Goal: Information Seeking & Learning: Learn about a topic

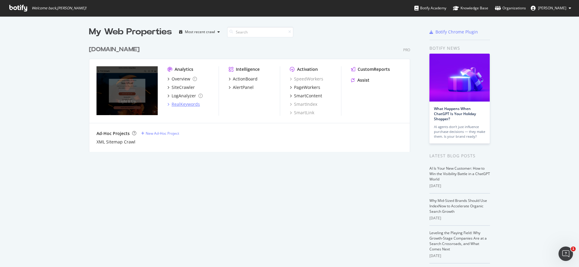
click at [182, 105] on div "RealKeywords" at bounding box center [186, 104] width 28 height 6
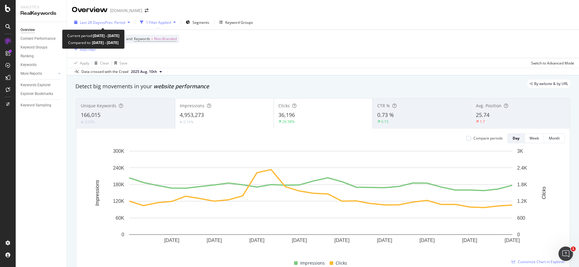
click at [112, 21] on span "vs Prev. Period" at bounding box center [113, 22] width 24 height 5
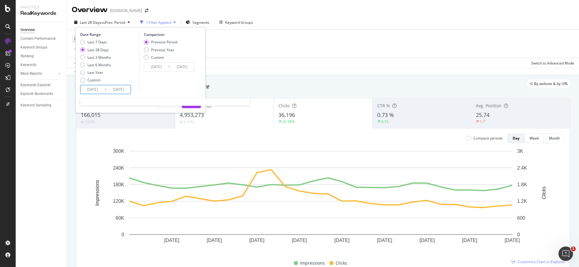
click at [114, 89] on input "[DATE]" at bounding box center [119, 89] width 24 height 8
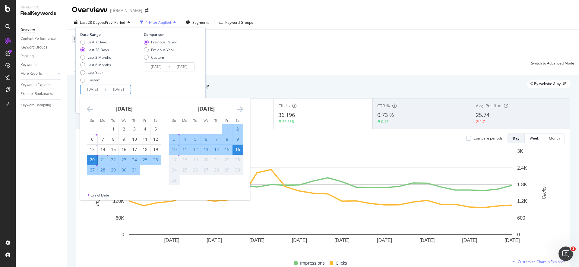
click at [87, 107] on icon "Move backward to switch to the previous month." at bounding box center [90, 109] width 6 height 7
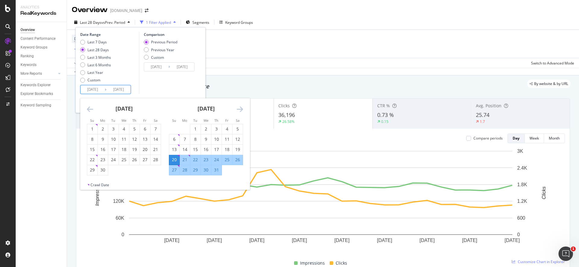
click at [88, 107] on icon "Move backward to switch to the previous month." at bounding box center [90, 109] width 6 height 7
click at [90, 110] on icon "Move backward to switch to the previous month." at bounding box center [90, 109] width 6 height 7
click at [113, 132] on div "1" at bounding box center [113, 129] width 10 height 6
type input "[DATE]"
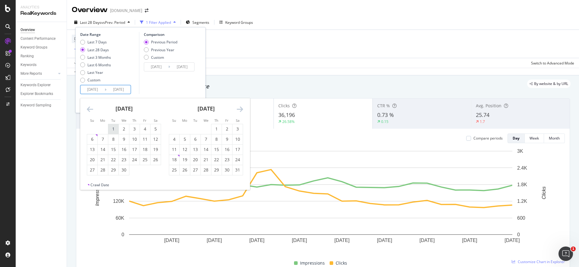
type input "[DATE]"
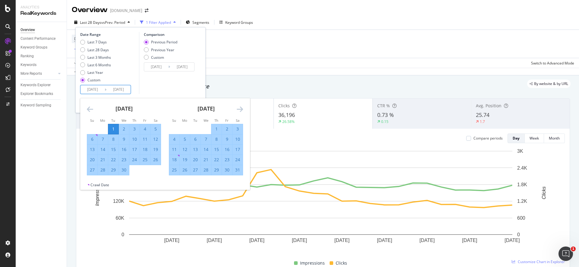
click at [237, 107] on icon "Move forward to switch to the next month." at bounding box center [240, 109] width 6 height 7
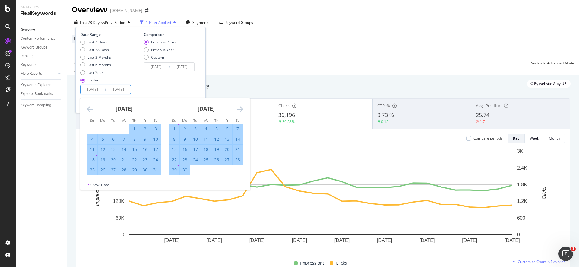
click at [185, 169] on div "30" at bounding box center [185, 170] width 10 height 6
type input "[DATE]"
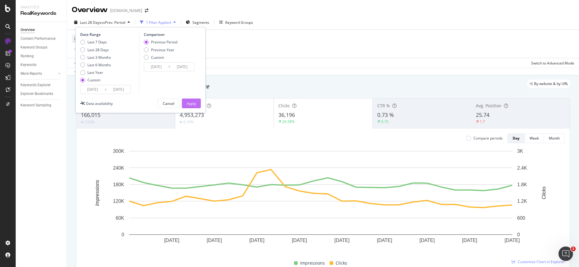
click at [190, 104] on div "Apply" at bounding box center [191, 103] width 9 height 5
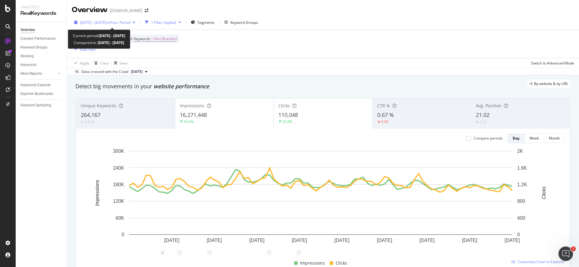
click at [120, 24] on span "vs Prev. Period" at bounding box center [119, 22] width 24 height 5
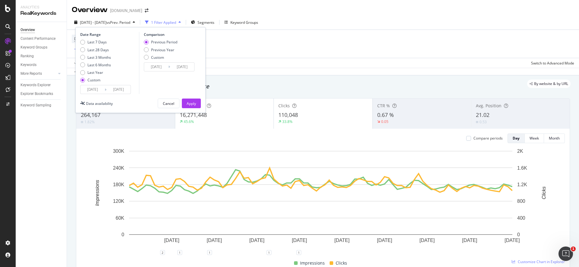
click at [173, 71] on div "[DATE] Navigate forward to interact with the calendar and select a date. Press …" at bounding box center [169, 66] width 51 height 9
click at [178, 67] on input "[DATE]" at bounding box center [182, 67] width 24 height 8
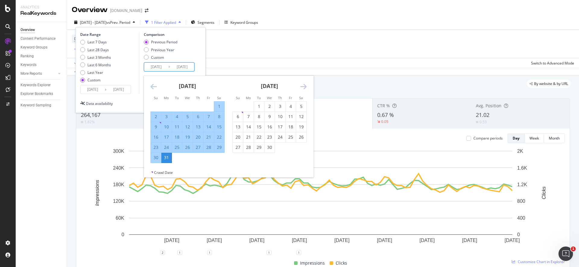
click at [157, 68] on input "[DATE]" at bounding box center [156, 67] width 24 height 8
click at [158, 52] on div "Previous Year" at bounding box center [162, 49] width 23 height 5
type input "[DATE]"
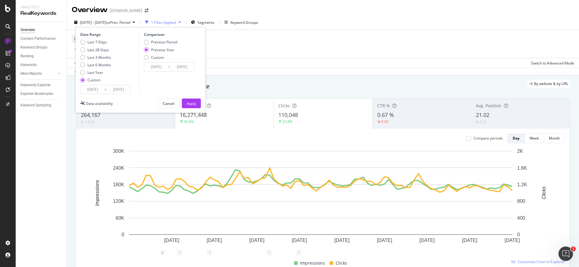
click at [174, 68] on input "[DATE]" at bounding box center [182, 67] width 24 height 8
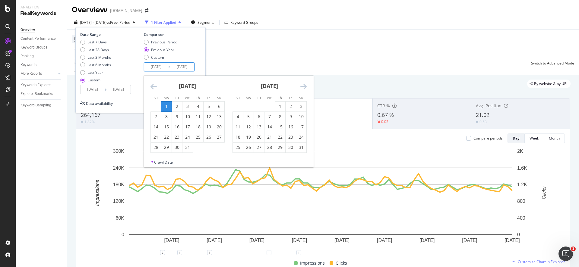
click at [156, 84] on icon "Move backward to switch to the previous month." at bounding box center [154, 86] width 6 height 7
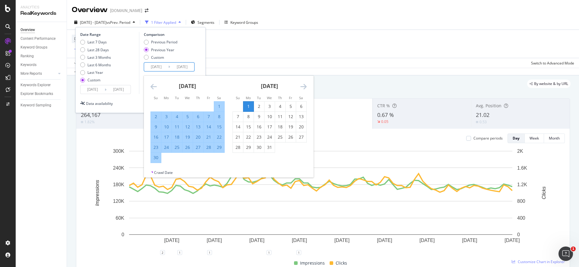
click at [152, 87] on icon "Move backward to switch to the previous month." at bounding box center [154, 86] width 6 height 7
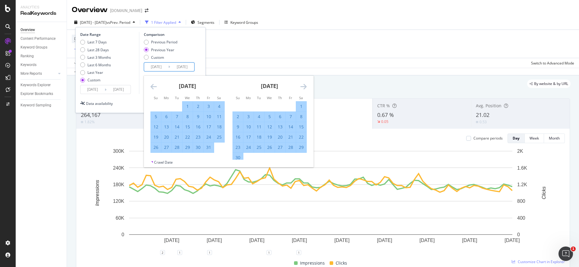
click at [150, 85] on div "[DATE] 1 2 3 4 5 6 7 8 9 10 11 12 13 14 15 16 17 18 19 20 21 22 23 24 25 26 27 …" at bounding box center [188, 114] width 82 height 77
click at [154, 88] on icon "Move backward to switch to the previous month." at bounding box center [154, 86] width 6 height 7
click at [168, 103] on div "1" at bounding box center [166, 107] width 10 height 10
type input "[DATE]"
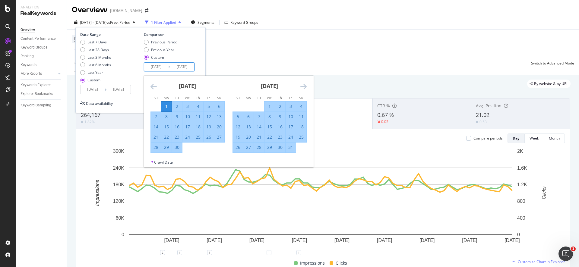
click at [302, 89] on icon "Move forward to switch to the next month." at bounding box center [304, 86] width 6 height 7
click at [239, 155] on div "30" at bounding box center [238, 158] width 10 height 6
type input "[DATE]"
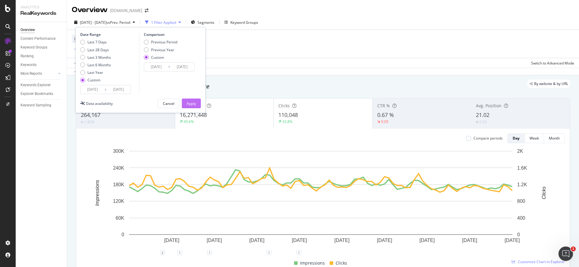
click at [189, 103] on div "Apply" at bounding box center [191, 103] width 9 height 5
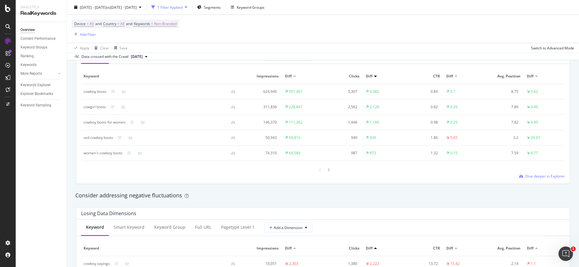
scroll to position [570, 0]
click at [328, 172] on div at bounding box center [328, 171] width 5 height 8
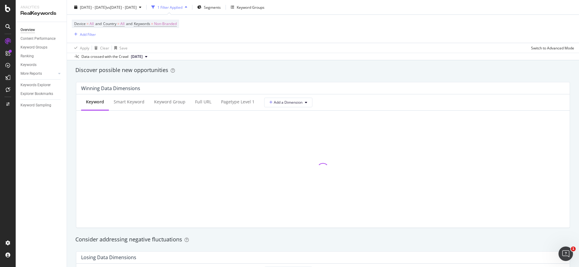
scroll to position [524, 0]
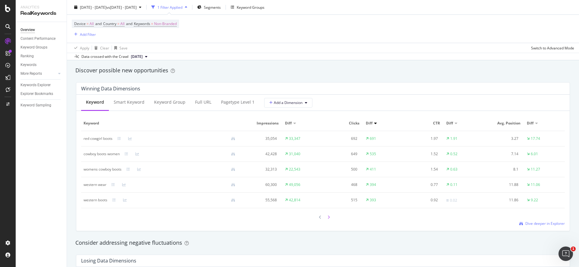
click at [328, 218] on icon at bounding box center [329, 218] width 2 height 4
click at [328, 218] on icon at bounding box center [329, 217] width 2 height 4
drag, startPoint x: 344, startPoint y: 115, endPoint x: 299, endPoint y: 138, distance: 50.9
click at [344, 115] on div "Keyword Smart Keyword Keyword Group Full URL pagetype Level 1 Add a Dimension K…" at bounding box center [323, 163] width 494 height 136
click at [319, 219] on div at bounding box center [320, 217] width 5 height 8
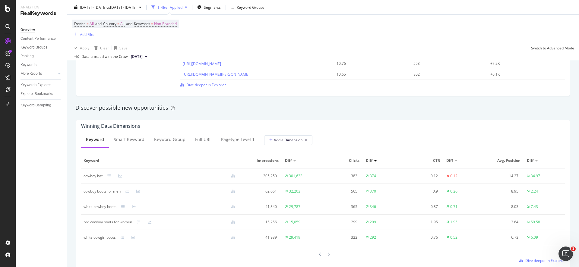
scroll to position [474, 0]
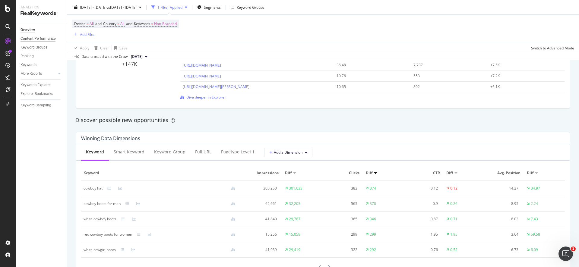
click at [47, 37] on div "Content Performance" at bounding box center [38, 39] width 35 height 6
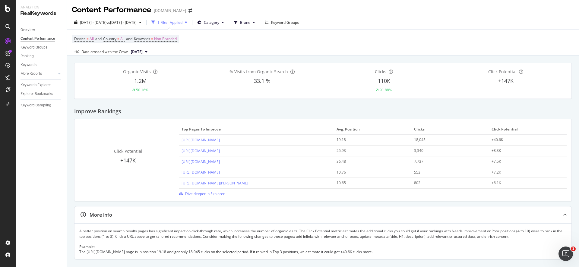
click at [7, 16] on div at bounding box center [8, 133] width 16 height 267
click at [8, 27] on icon at bounding box center [7, 26] width 5 height 5
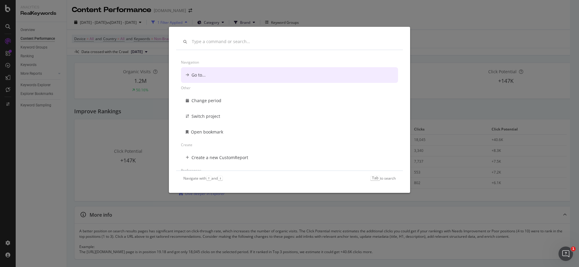
click at [84, 71] on div "Navigation Go to... Other Change period Switch project Open bookmark Create Cre…" at bounding box center [289, 133] width 579 height 267
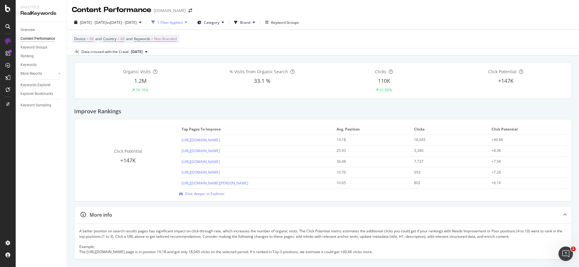
click at [27, 26] on div "Overview" at bounding box center [44, 30] width 46 height 9
click at [28, 28] on div "Overview" at bounding box center [28, 30] width 14 height 6
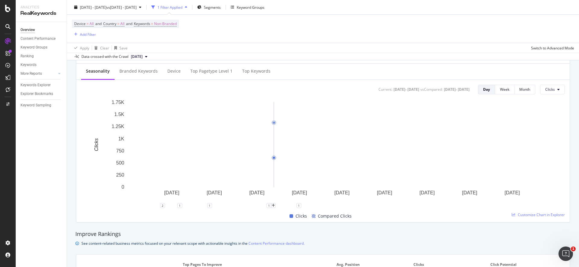
scroll to position [241, 0]
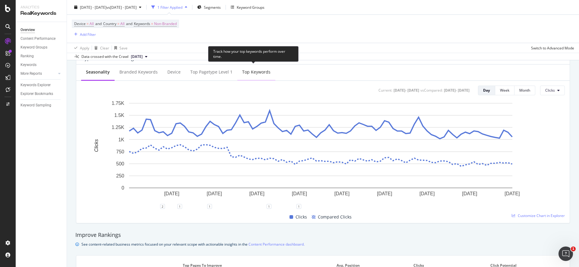
click at [259, 77] on div "Top Keywords" at bounding box center [256, 72] width 38 height 17
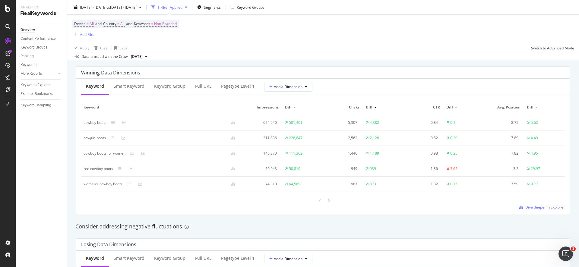
scroll to position [541, 0]
click at [539, 204] on span "Dive deeper in Explorer" at bounding box center [546, 205] width 40 height 5
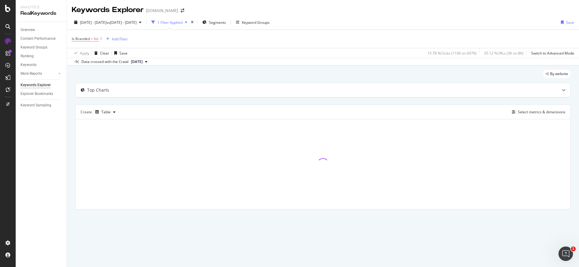
click at [436, 44] on div "Is Branded = No Add Filter" at bounding box center [323, 39] width 503 height 18
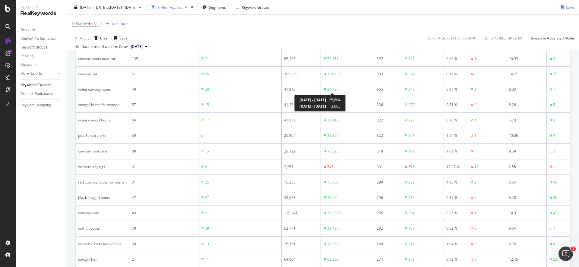
scroll to position [455, 0]
